Goal: Information Seeking & Learning: Learn about a topic

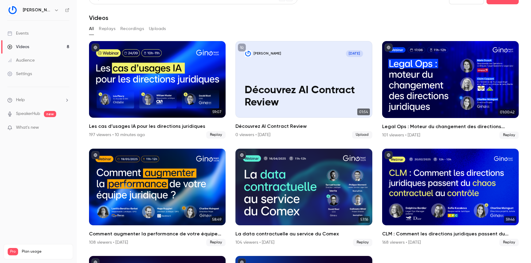
scroll to position [13, 0]
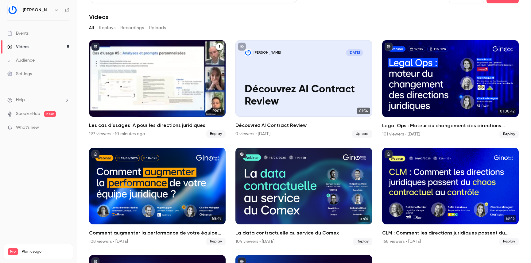
click at [218, 46] on icon "Les cas d’usages IA pour les directions juridiques" at bounding box center [220, 47] width 4 height 4
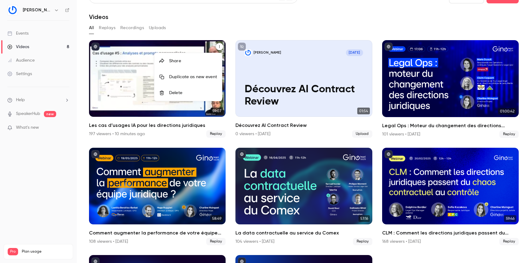
click at [94, 81] on div at bounding box center [265, 131] width 531 height 263
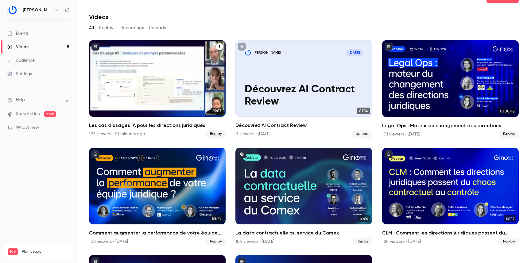
click at [100, 82] on div "Les cas d’usages IA pour les directions juridiques" at bounding box center [157, 78] width 137 height 77
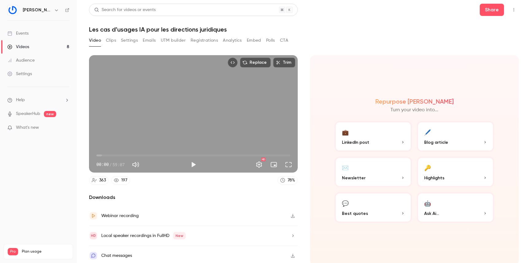
click at [236, 41] on button "Analytics" at bounding box center [232, 41] width 19 height 10
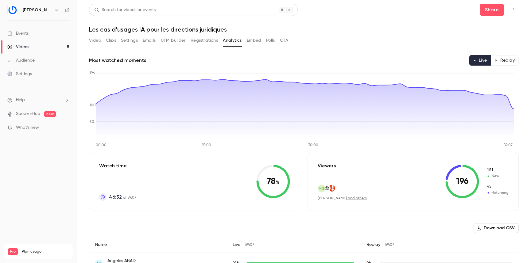
click at [95, 40] on button "Video" at bounding box center [95, 41] width 12 height 10
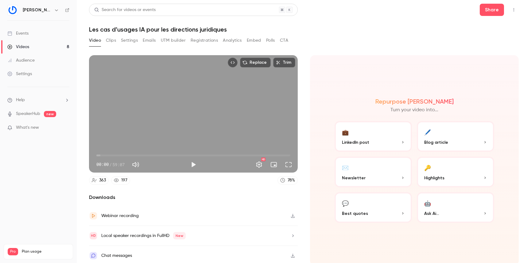
scroll to position [1, 0]
